Goal: Check status: Check status

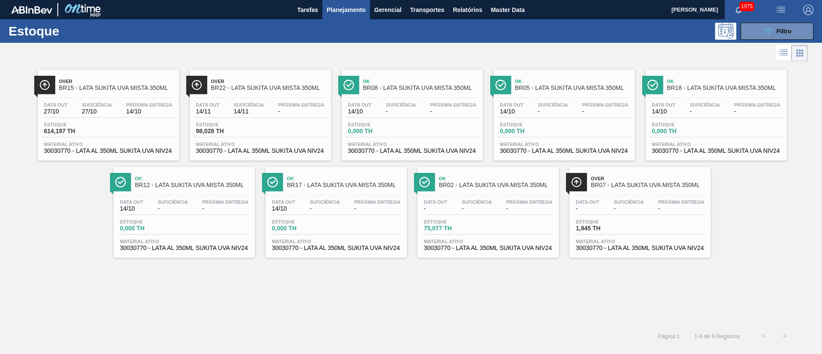
click at [743, 32] on button "089F7B8B-B2A5-4AFE-B5C0-19BA573D28AC Filtro" at bounding box center [776, 31] width 73 height 17
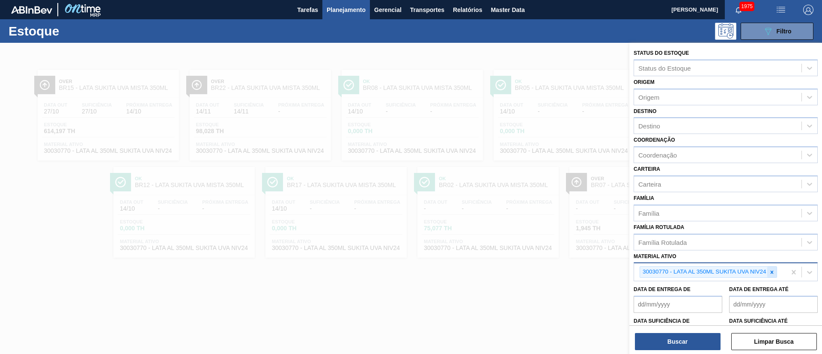
click at [771, 272] on icon at bounding box center [771, 271] width 3 height 3
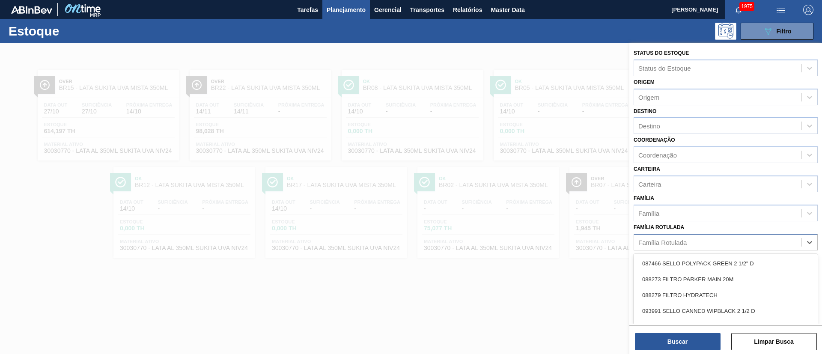
click at [695, 245] on div "Família Rotulada" at bounding box center [717, 242] width 167 height 12
paste Rotulada "RÓTULO NECK SKOL BEATS GREEN MIX 269ML"
type Rotulada "RÓTULO NECK SKOL BEATS GREEN MIX 269ML"
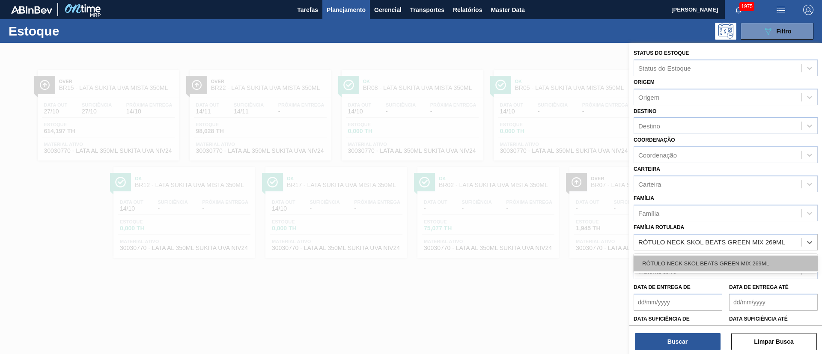
click at [683, 256] on div "RÓTULO NECK SKOL BEATS GREEN MIX 269ML" at bounding box center [725, 263] width 184 height 16
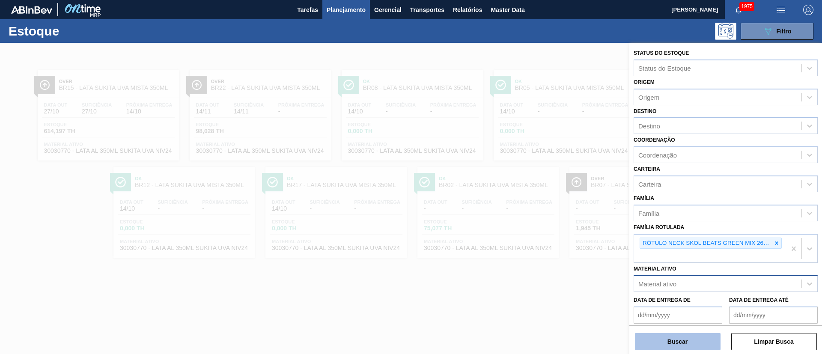
click at [693, 338] on button "Buscar" at bounding box center [678, 341] width 86 height 17
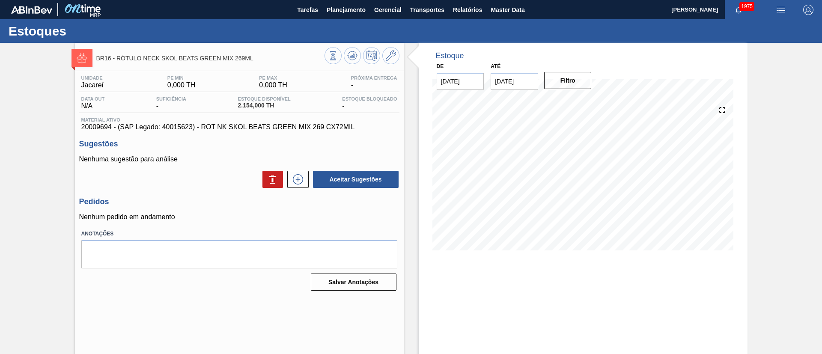
click at [500, 82] on input "28/10/2025" at bounding box center [514, 81] width 48 height 17
click at [581, 188] on div "1" at bounding box center [584, 185] width 12 height 12
click at [573, 78] on button "Filtro" at bounding box center [568, 80] width 48 height 17
click at [350, 59] on icon at bounding box center [352, 55] width 10 height 10
click at [527, 78] on input "01/11/2025" at bounding box center [514, 81] width 48 height 17
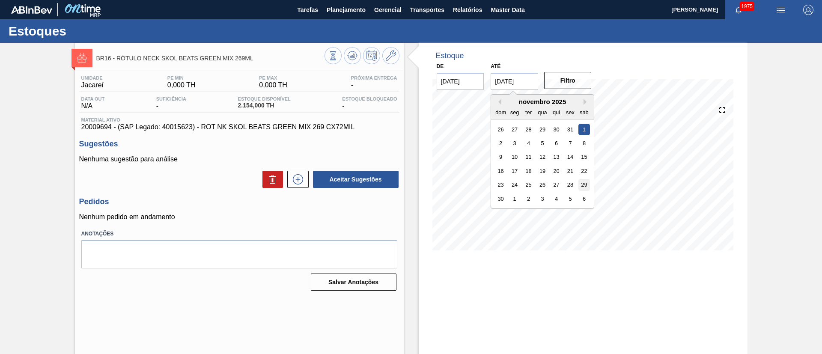
click at [585, 185] on div "29" at bounding box center [584, 185] width 12 height 12
type input "[DATE]"
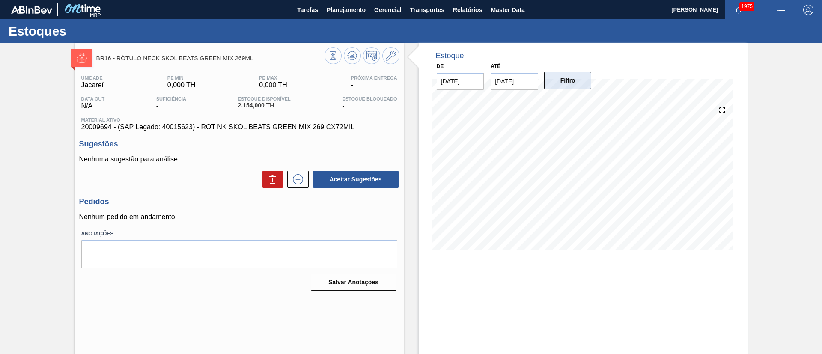
click at [563, 83] on button "Filtro" at bounding box center [568, 80] width 48 height 17
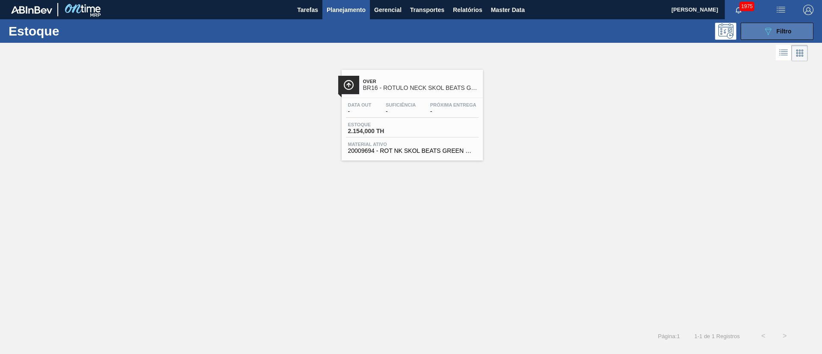
click at [787, 31] on span "Filtro" at bounding box center [783, 31] width 15 height 7
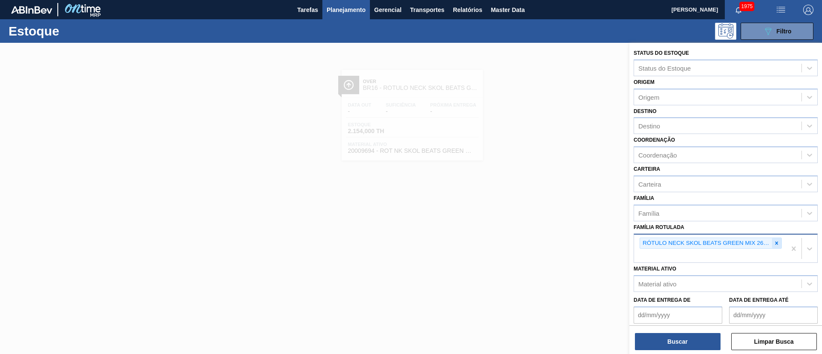
click at [776, 243] on icon at bounding box center [776, 243] width 6 height 6
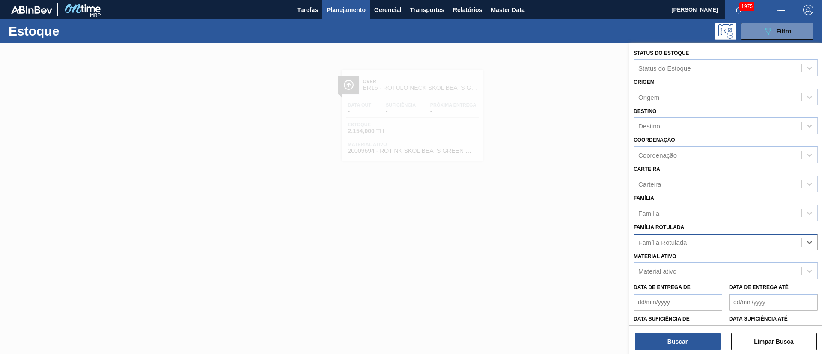
click at [654, 207] on div "Família" at bounding box center [717, 213] width 167 height 12
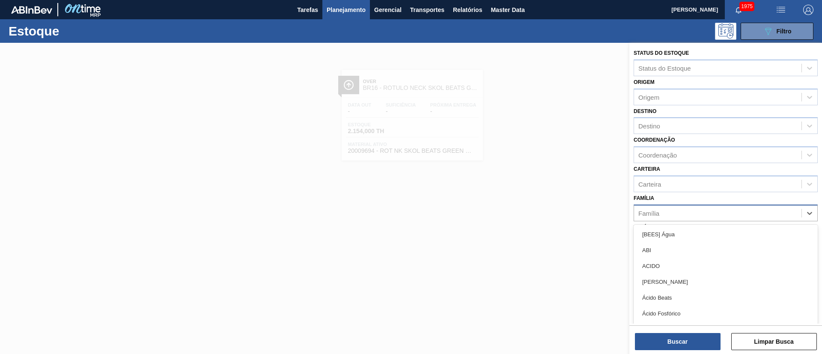
paste input "RÓTULO FRONT SKOL 600ML"
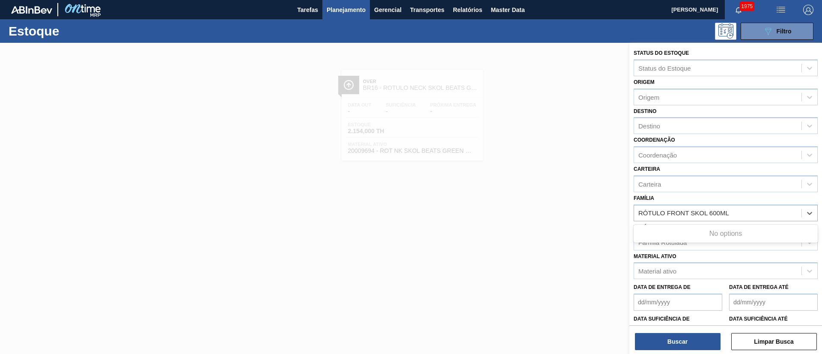
type input "RÓTULO FRONT SKOL 600ML"
click at [677, 200] on div "Família Use Up and Down to choose options, press Enter to select the currently …" at bounding box center [725, 206] width 184 height 29
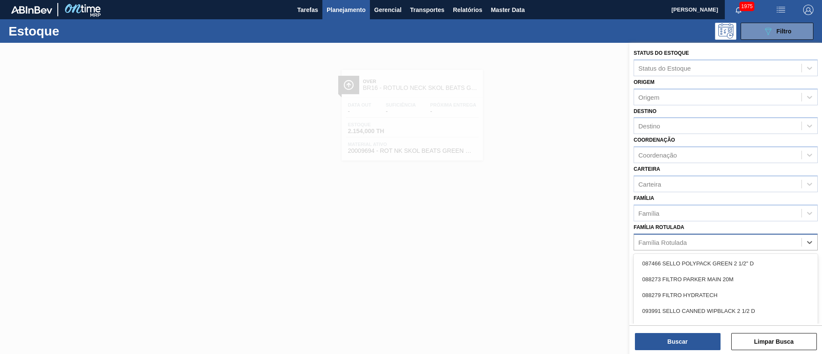
click at [651, 246] on div "Família Rotulada" at bounding box center [717, 242] width 167 height 12
paste Rotulada "RÓTULO FRONT SKOL 600ML"
type Rotulada "RÓTULO FRONT SKOL 600ML"
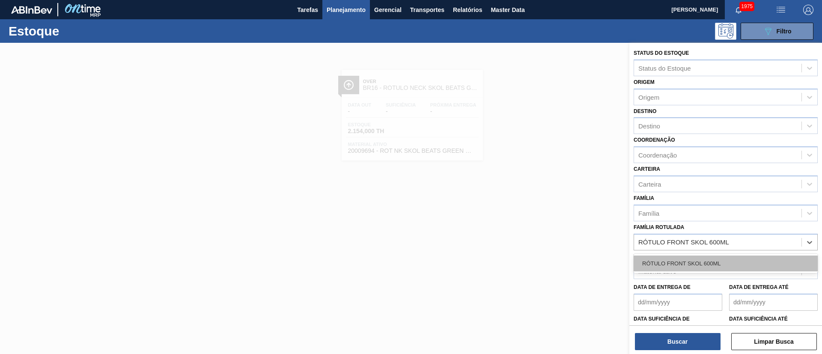
click at [685, 267] on div "RÓTULO FRONT SKOL 600ML" at bounding box center [725, 263] width 184 height 16
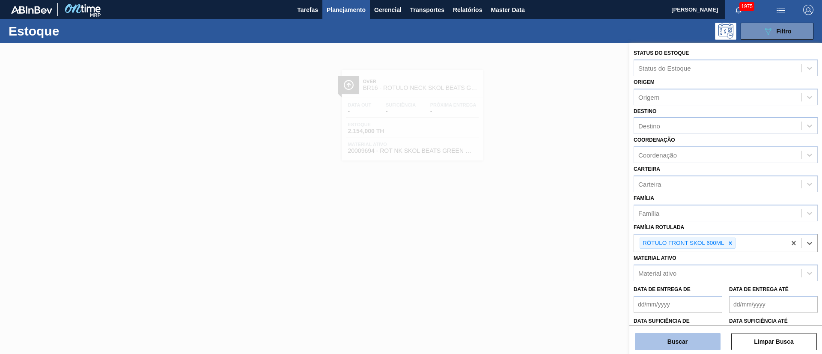
click at [673, 341] on button "Buscar" at bounding box center [678, 341] width 86 height 17
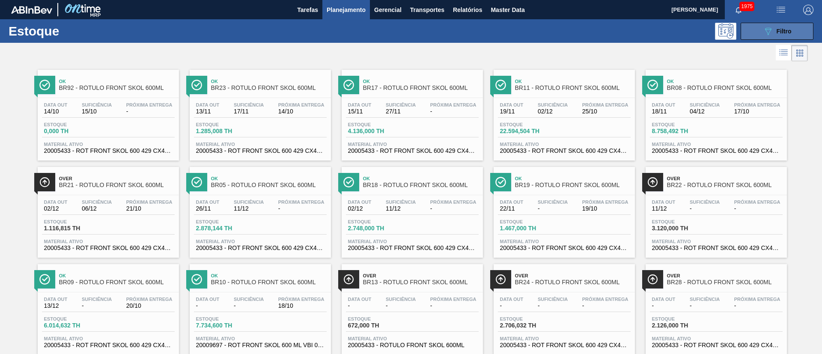
click at [766, 34] on icon "089F7B8B-B2A5-4AFE-B5C0-19BA573D28AC" at bounding box center [768, 31] width 10 height 10
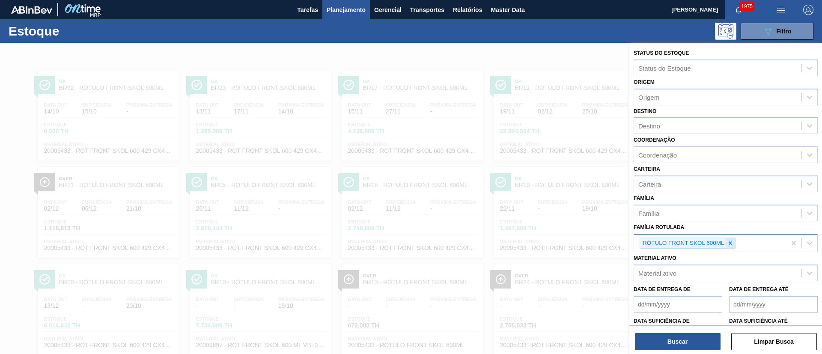
click at [731, 246] on icon at bounding box center [730, 243] width 6 height 6
paste Rotulada "RÓTULO FRONT STELLA 330ML"
type Rotulada "RÓTULO FRONT STELLA 330ML"
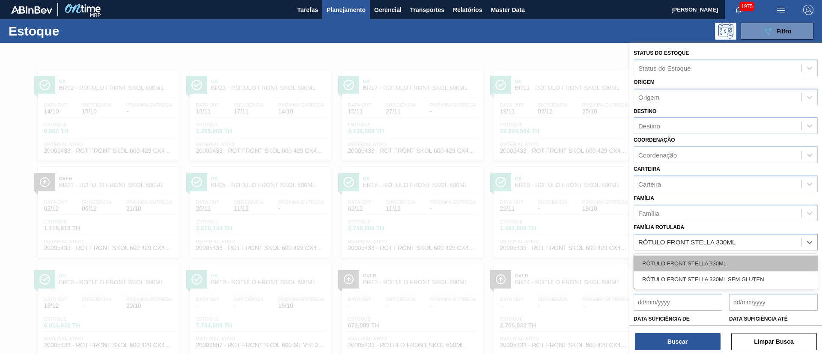
click at [683, 260] on div "RÓTULO FRONT STELLA 330ML" at bounding box center [725, 263] width 184 height 16
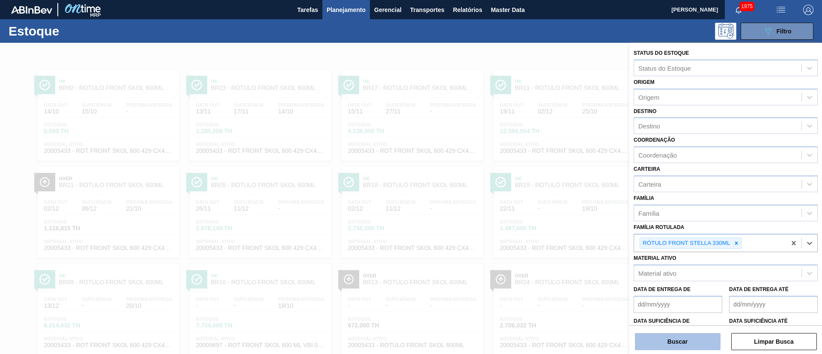
click at [663, 338] on button "Buscar" at bounding box center [678, 341] width 86 height 17
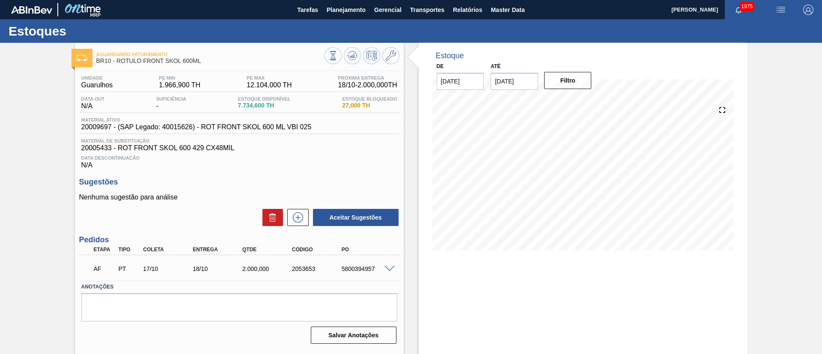
click at [387, 267] on span at bounding box center [389, 269] width 10 height 6
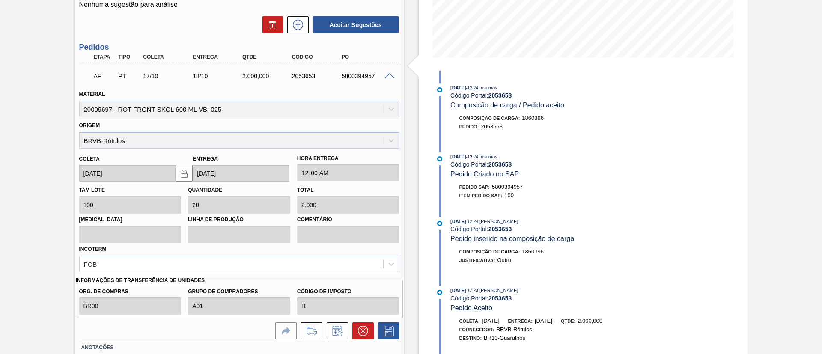
scroll to position [250, 0]
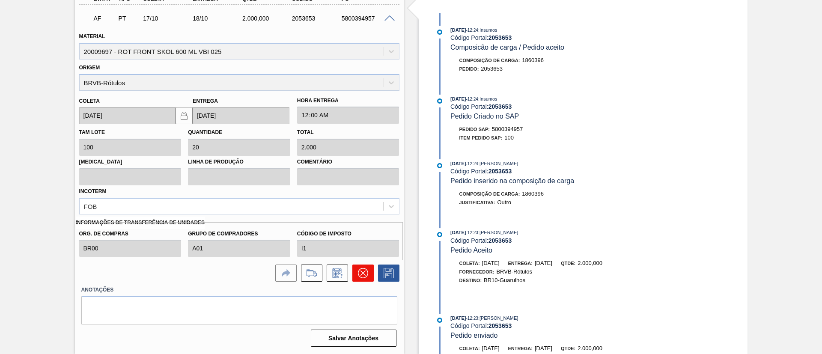
click at [364, 274] on icon at bounding box center [363, 273] width 10 height 10
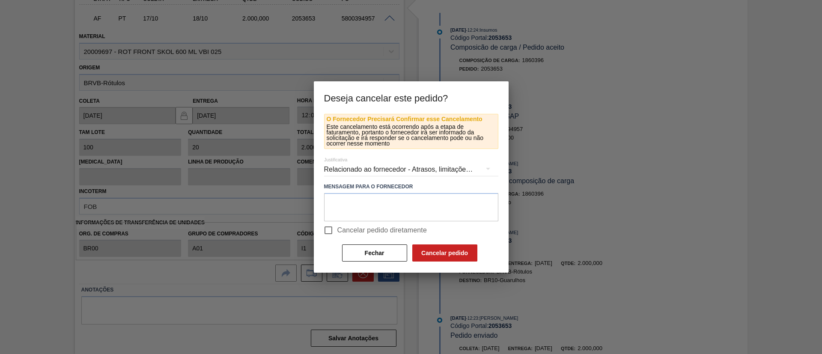
click at [351, 230] on span "Cancelar pedido diretamente" at bounding box center [382, 230] width 90 height 10
click at [337, 230] on input "Cancelar pedido diretamente" at bounding box center [328, 230] width 18 height 18
checkbox input "true"
click at [431, 243] on div "Fechar Cancelar pedido" at bounding box center [409, 252] width 137 height 19
click at [436, 252] on button "Cancelar pedido" at bounding box center [444, 252] width 65 height 17
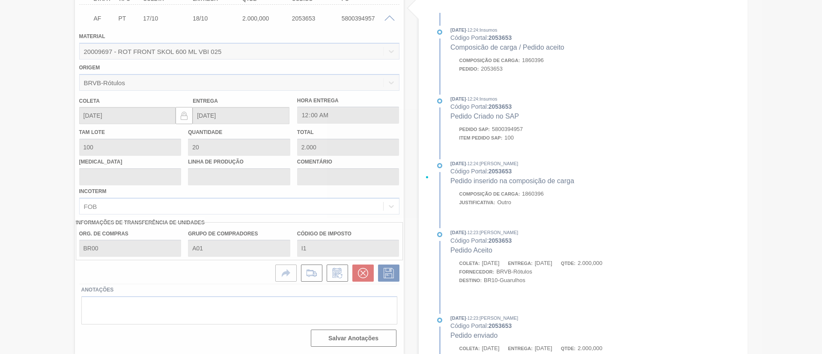
scroll to position [14, 0]
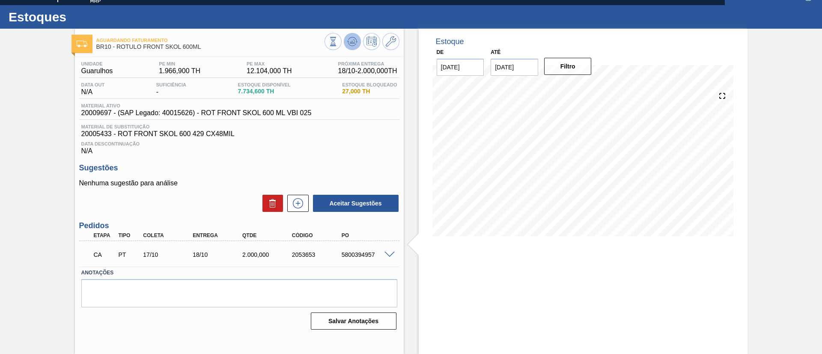
click at [354, 42] on icon at bounding box center [352, 41] width 10 height 10
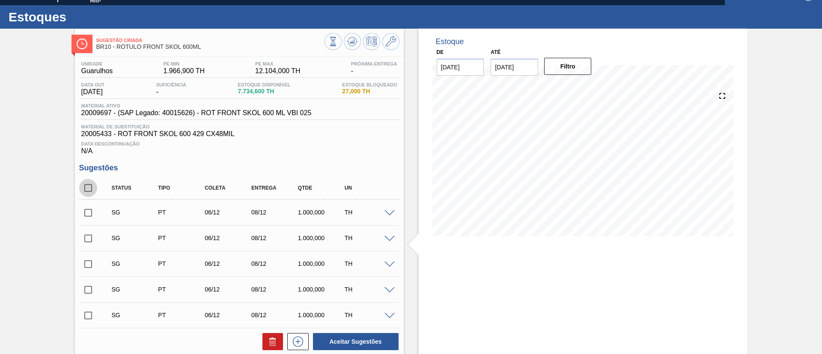
click at [87, 185] on input "checkbox" at bounding box center [88, 188] width 18 height 18
checkbox input "true"
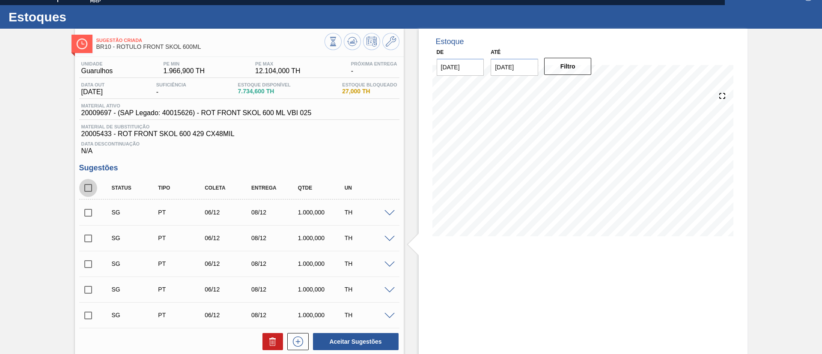
checkbox input "true"
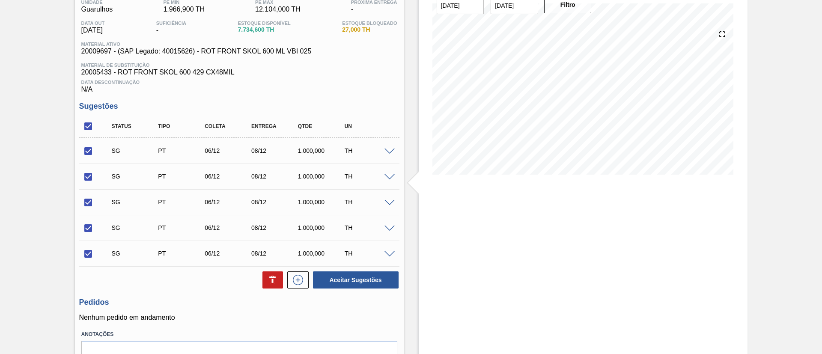
scroll to position [120, 0]
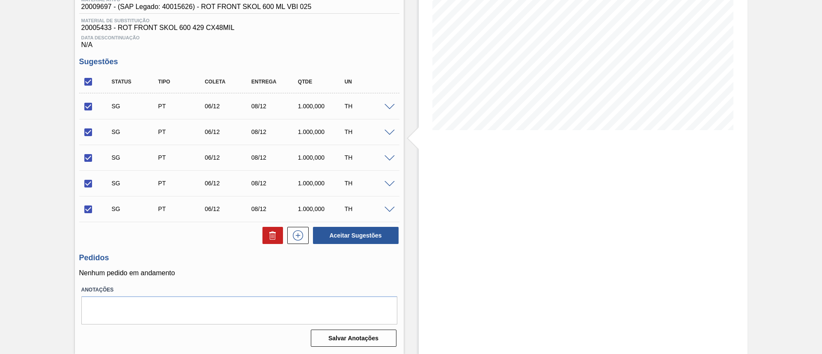
click at [261, 235] on div at bounding box center [270, 235] width 25 height 17
click at [271, 234] on icon at bounding box center [271, 236] width 0 height 4
checkbox input "false"
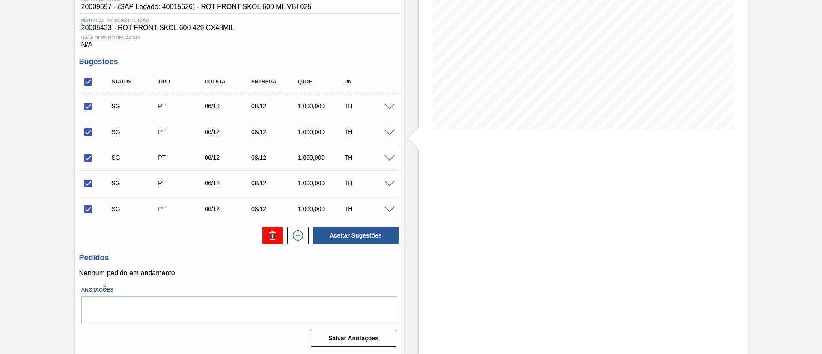
checkbox input "false"
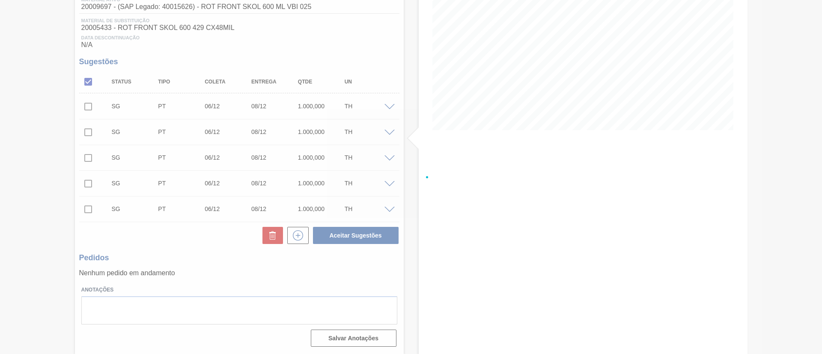
scroll to position [14, 0]
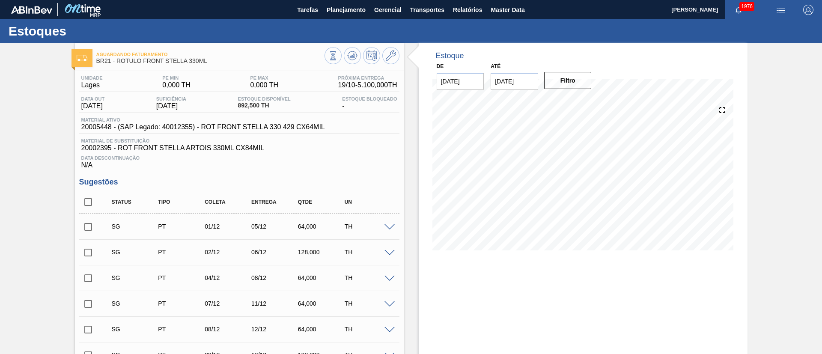
click at [89, 206] on input "checkbox" at bounding box center [88, 202] width 18 height 18
checkbox input "true"
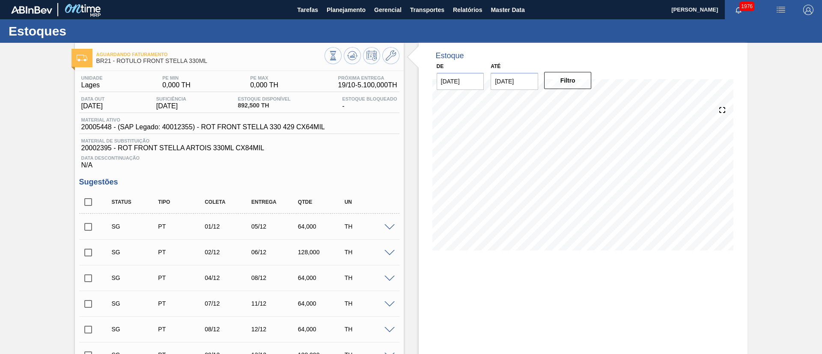
checkbox input "true"
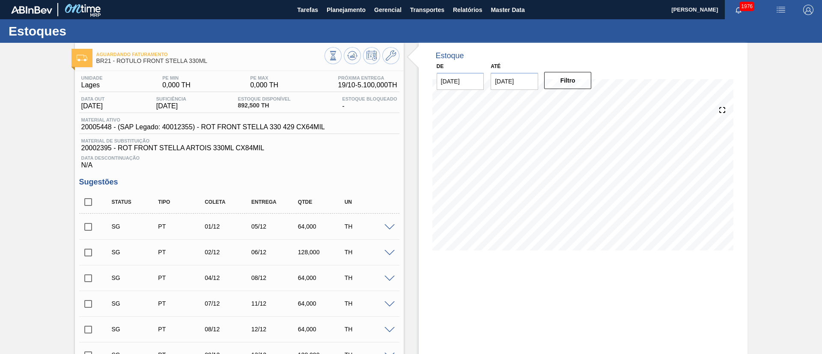
checkbox input "true"
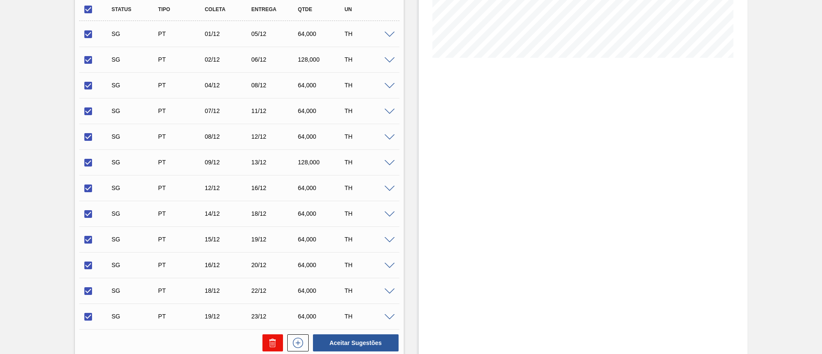
click at [274, 344] on icon at bounding box center [273, 344] width 6 height 6
checkbox input "false"
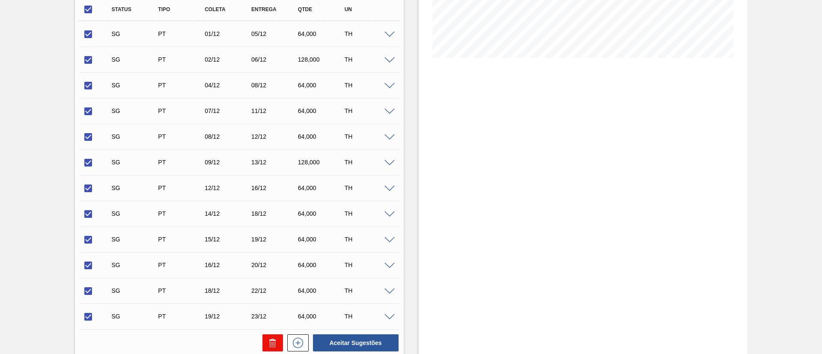
checkbox input "false"
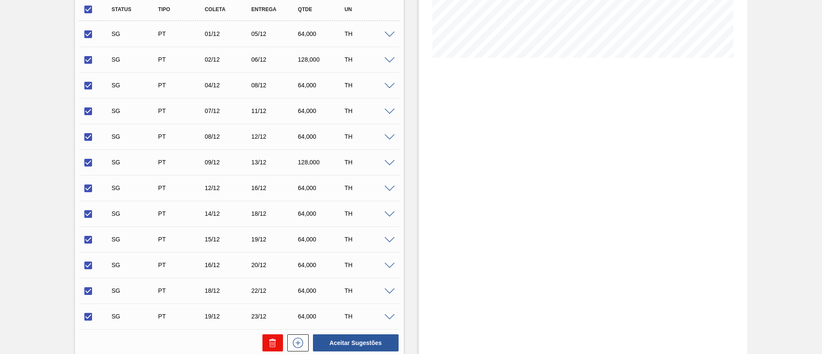
checkbox input "false"
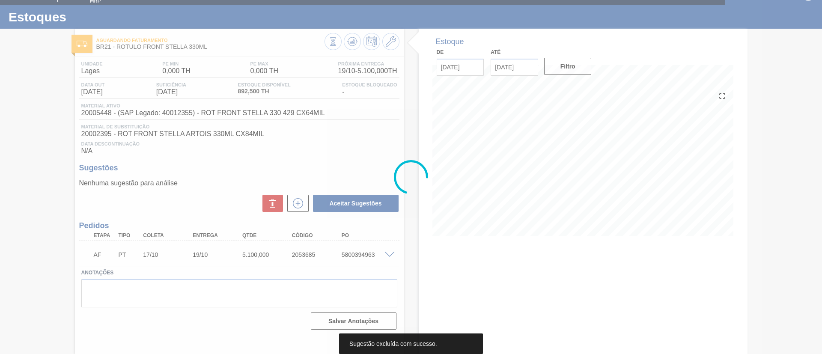
scroll to position [14, 0]
